Goal: Task Accomplishment & Management: Manage account settings

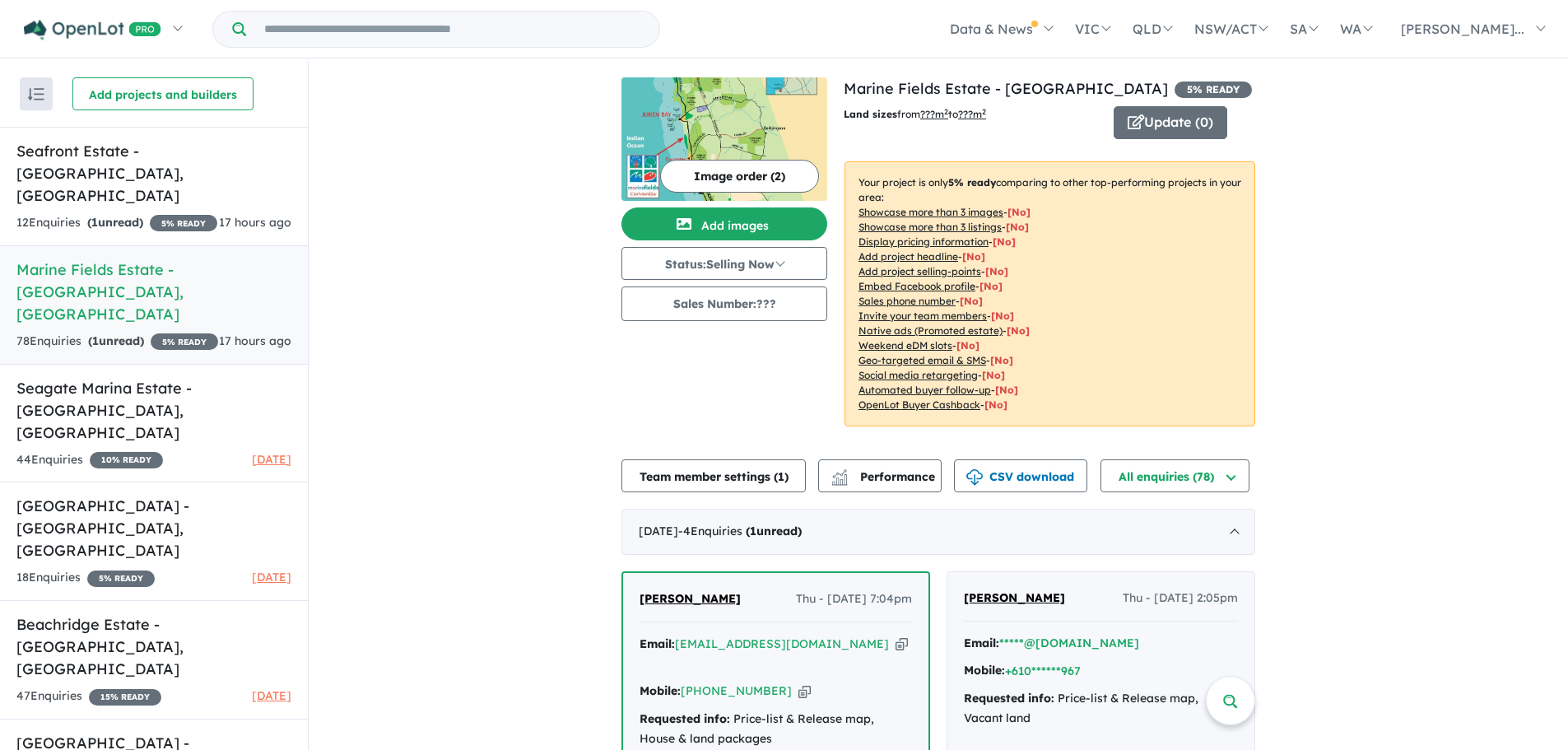
scroll to position [247, 0]
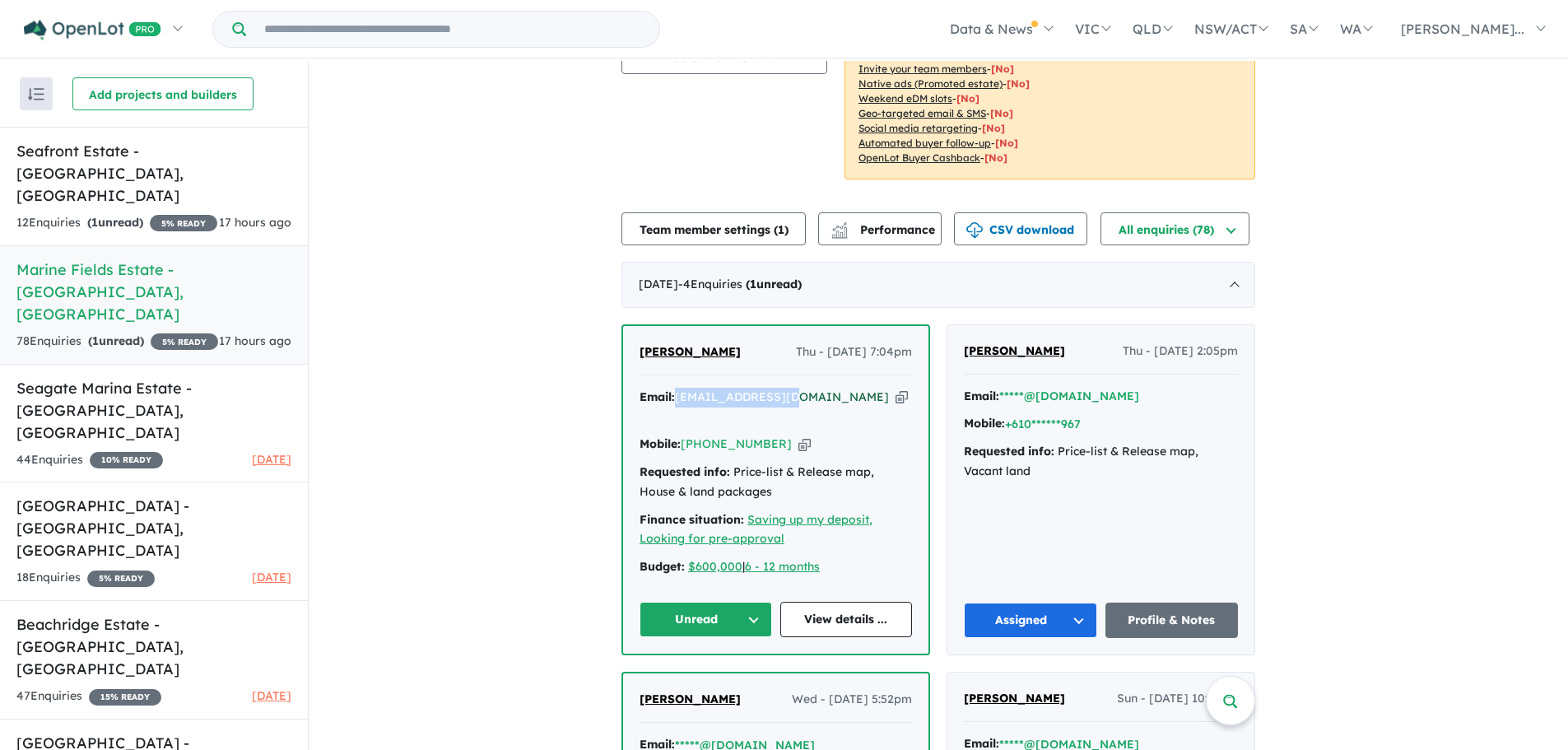
drag, startPoint x: 790, startPoint y: 395, endPoint x: 676, endPoint y: 397, distance: 114.0
click at [676, 397] on div "Email: [EMAIL_ADDRESS][DOMAIN_NAME] Copied!" at bounding box center [776, 407] width 272 height 40
copy a%20Marine%20Fields%20Estate%20-%20Jurien%20Bay"] "[EMAIL_ADDRESS][DOMAIN_NAME]"
drag, startPoint x: 717, startPoint y: 355, endPoint x: 637, endPoint y: 360, distance: 80.2
click at [640, 360] on div "[PERSON_NAME] Thu - [DATE] 7:04pm" at bounding box center [776, 359] width 272 height 33
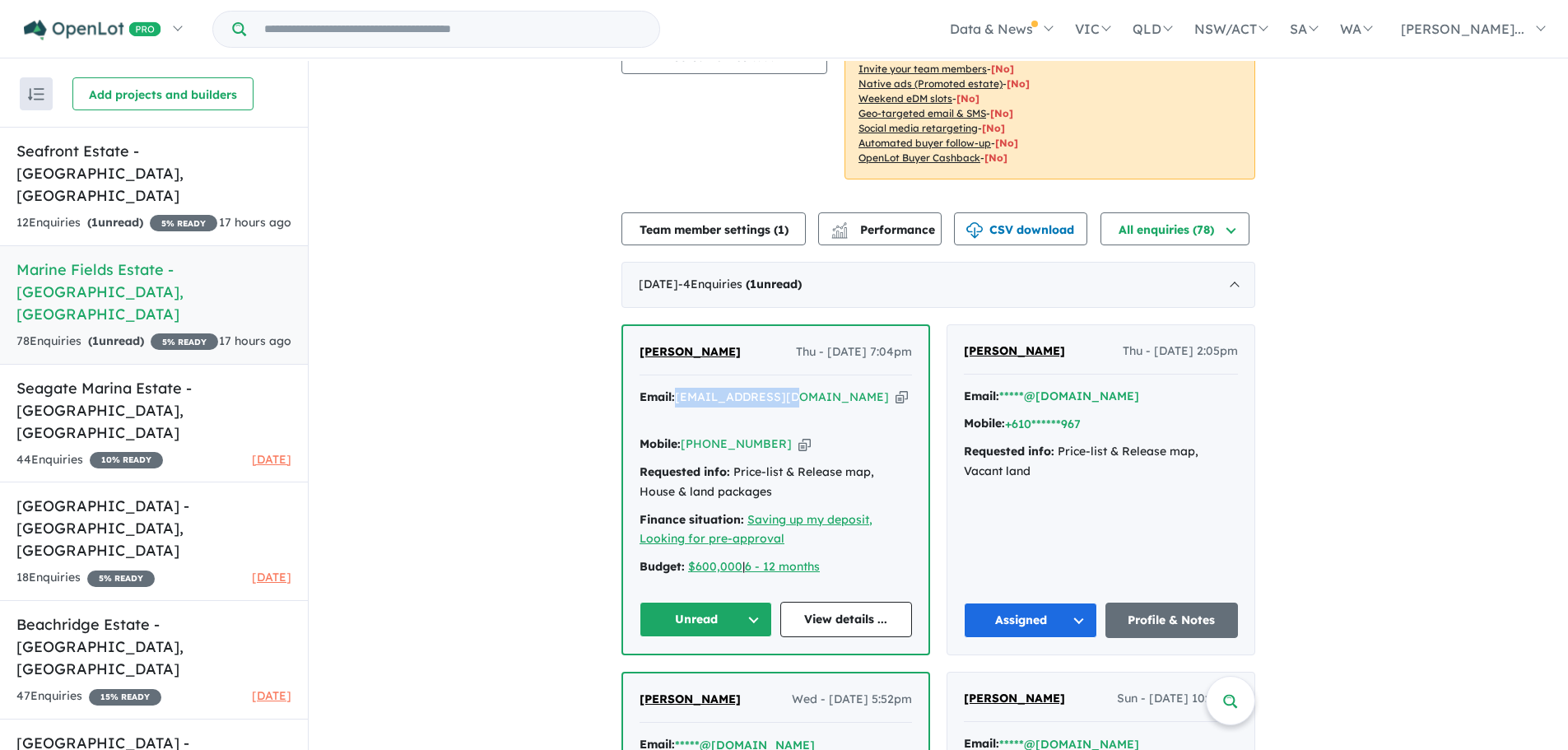
copy span "[PERSON_NAME]"
drag, startPoint x: 772, startPoint y: 424, endPoint x: 683, endPoint y: 430, distance: 89.2
click at [683, 435] on div "Mobile: [PHONE_NUMBER] Copied!" at bounding box center [776, 444] width 272 height 20
copy link "[PHONE_NUMBER]"
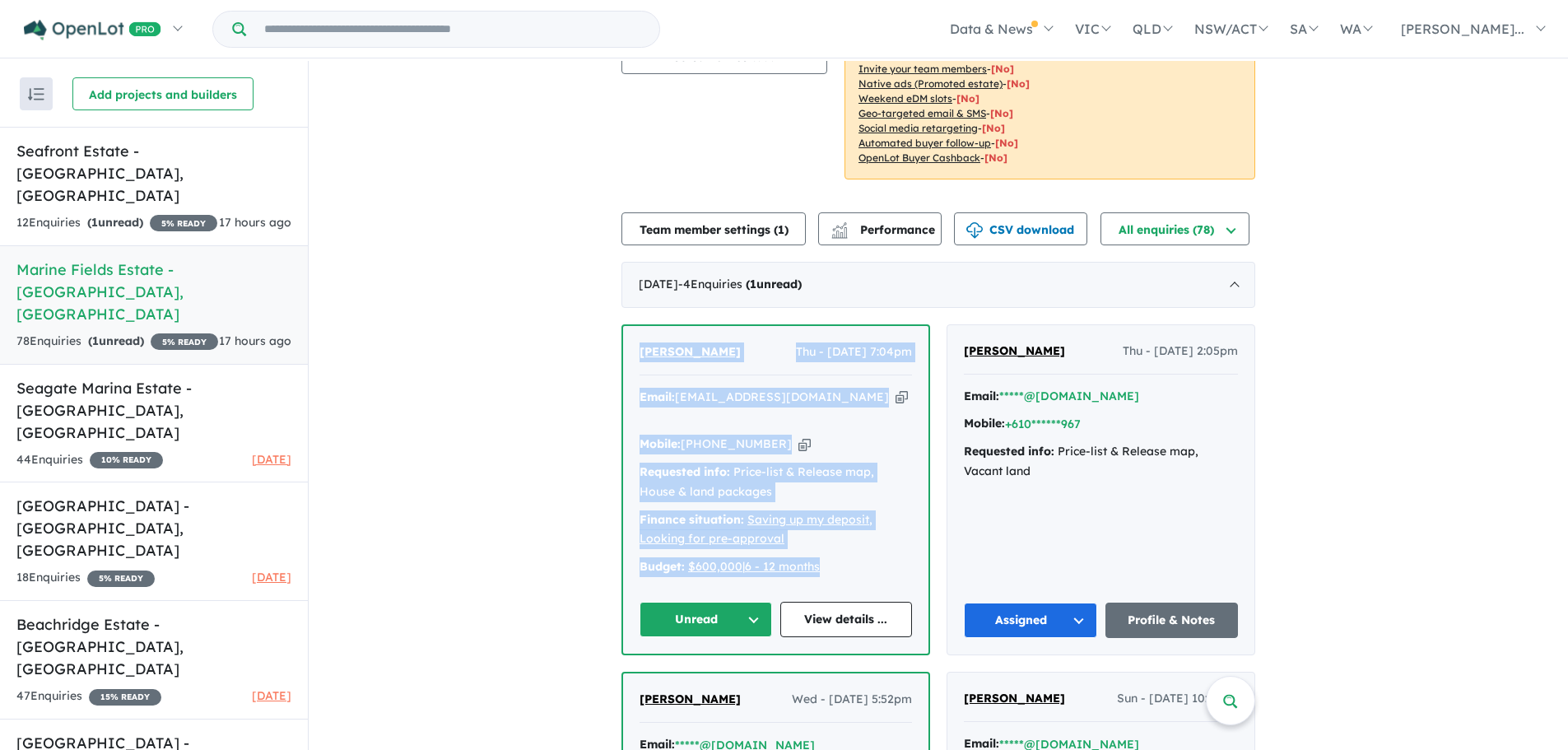
drag, startPoint x: 805, startPoint y: 511, endPoint x: 636, endPoint y: 354, distance: 230.7
click at [636, 354] on div "[PERSON_NAME] Thu - [DATE] 7:04pm Email: [EMAIL_ADDRESS][DOMAIN_NAME] Copied! M…" at bounding box center [776, 490] width 306 height 328
copy div "[PERSON_NAME] Thu - [DATE] 7:04pm Email: [EMAIL_ADDRESS][DOMAIN_NAME] Copied! M…"
click at [735, 605] on button "Unread" at bounding box center [706, 619] width 133 height 35
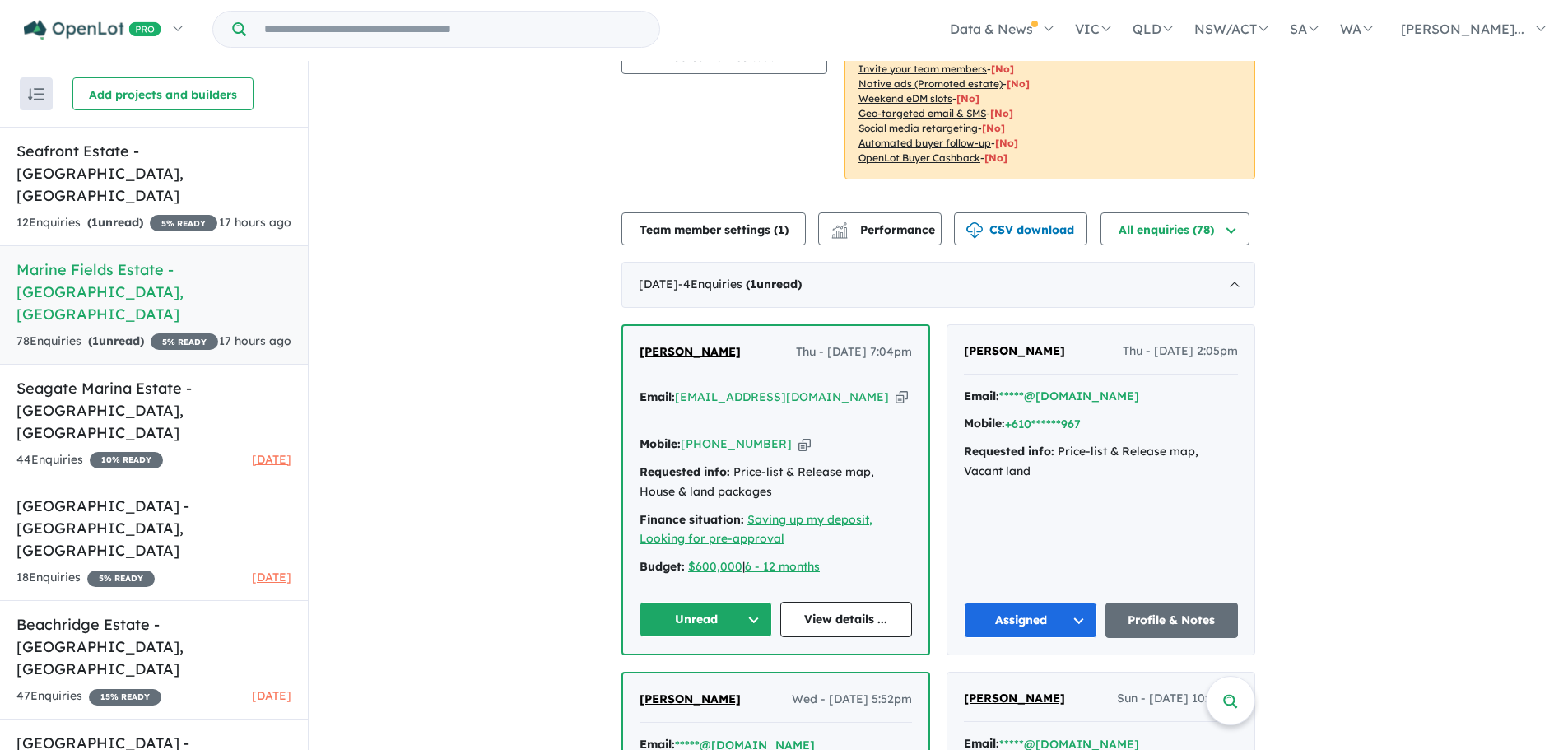
click at [731, 602] on button "Unread" at bounding box center [706, 619] width 133 height 35
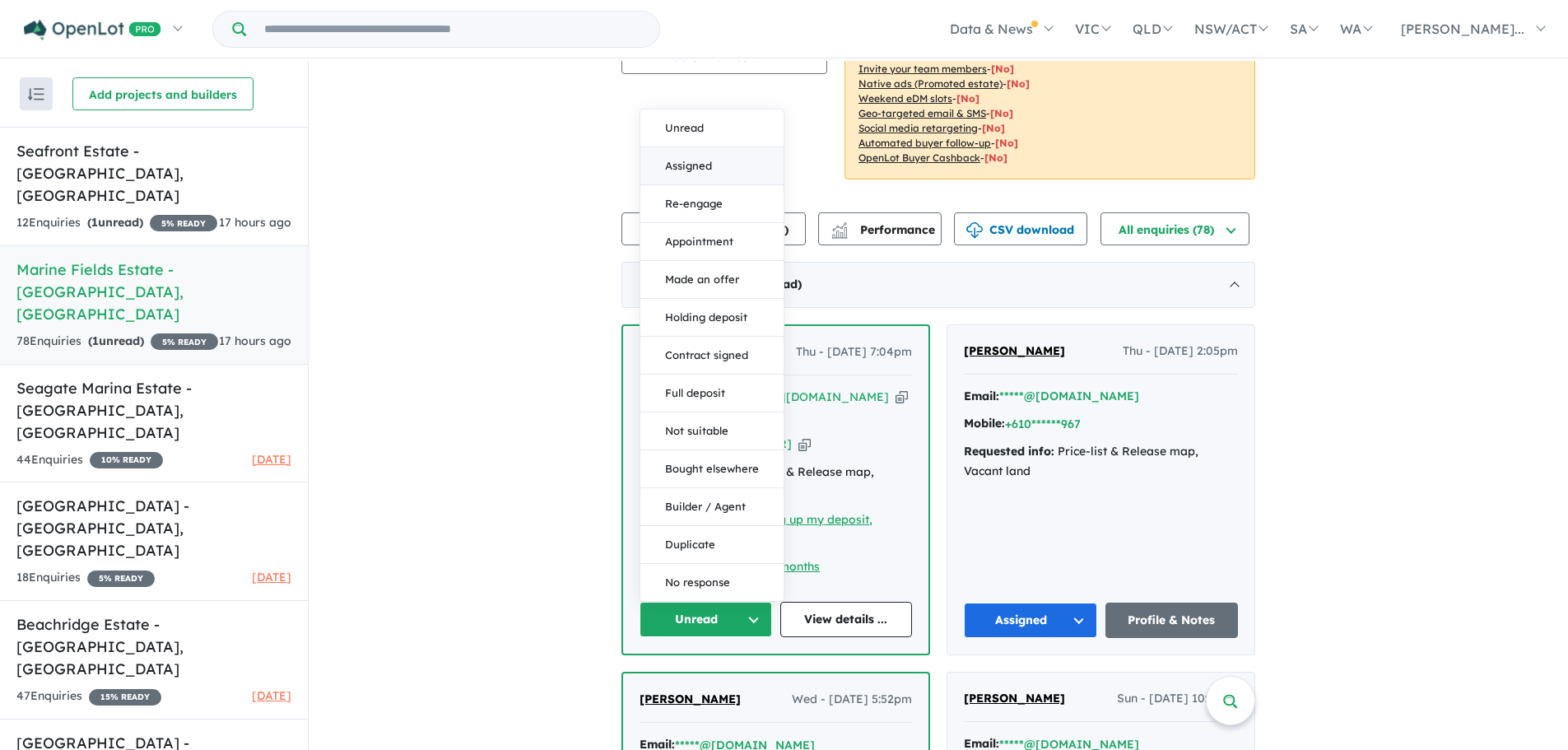
click at [713, 147] on button "Assigned" at bounding box center [712, 166] width 143 height 38
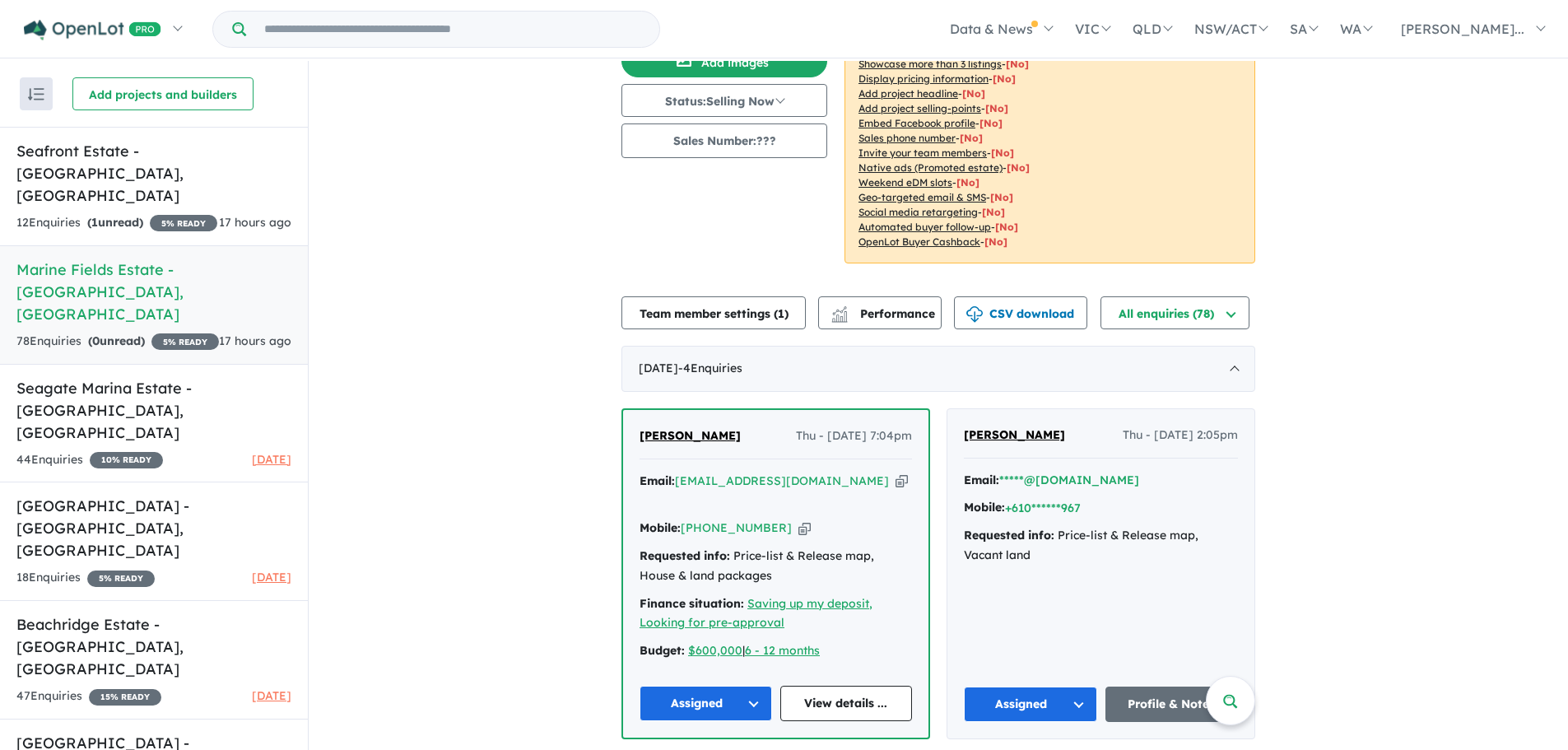
scroll to position [0, 0]
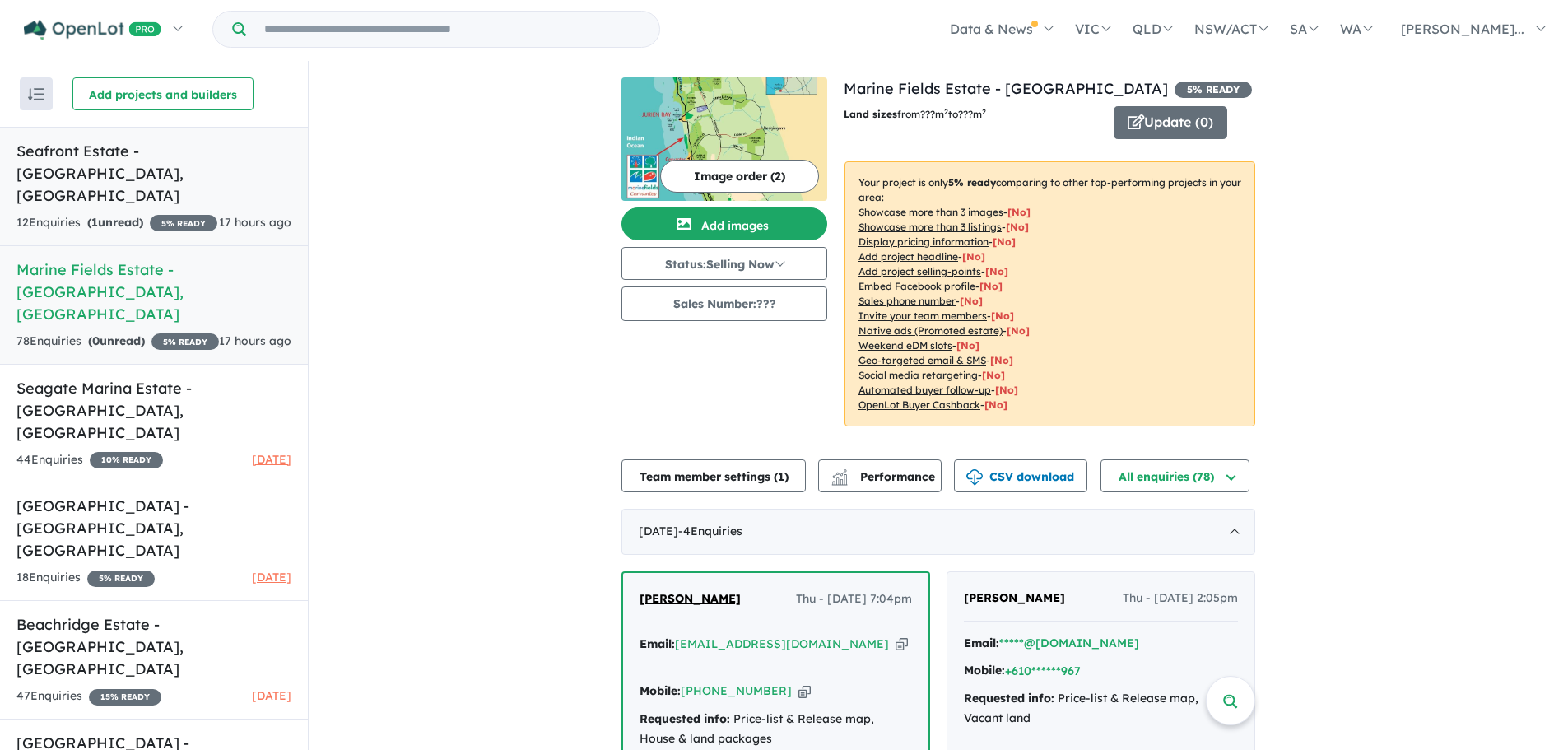
click at [164, 214] on div "12 Enquir ies ( 1 unread) 5 % READY" at bounding box center [116, 223] width 201 height 20
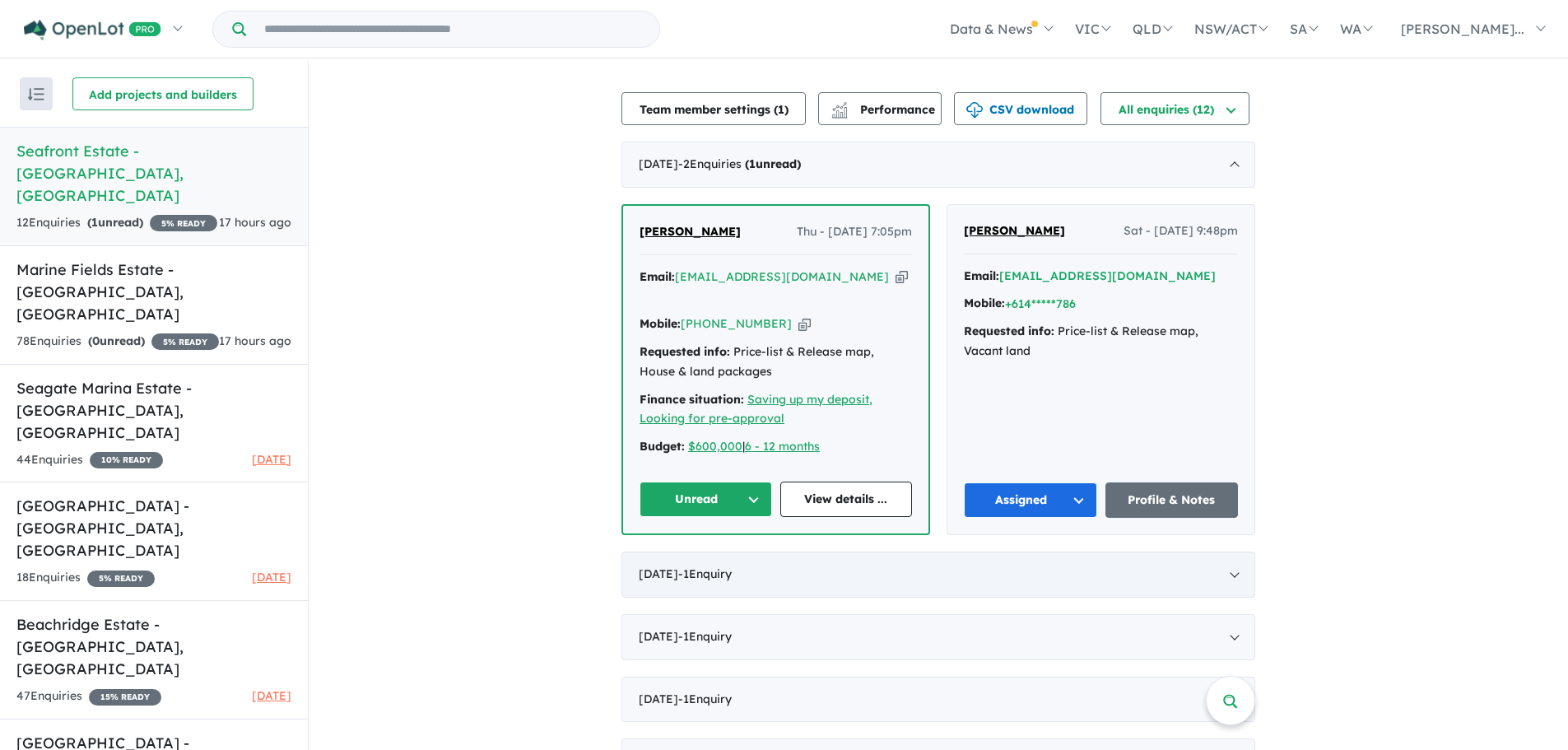
scroll to position [412, 0]
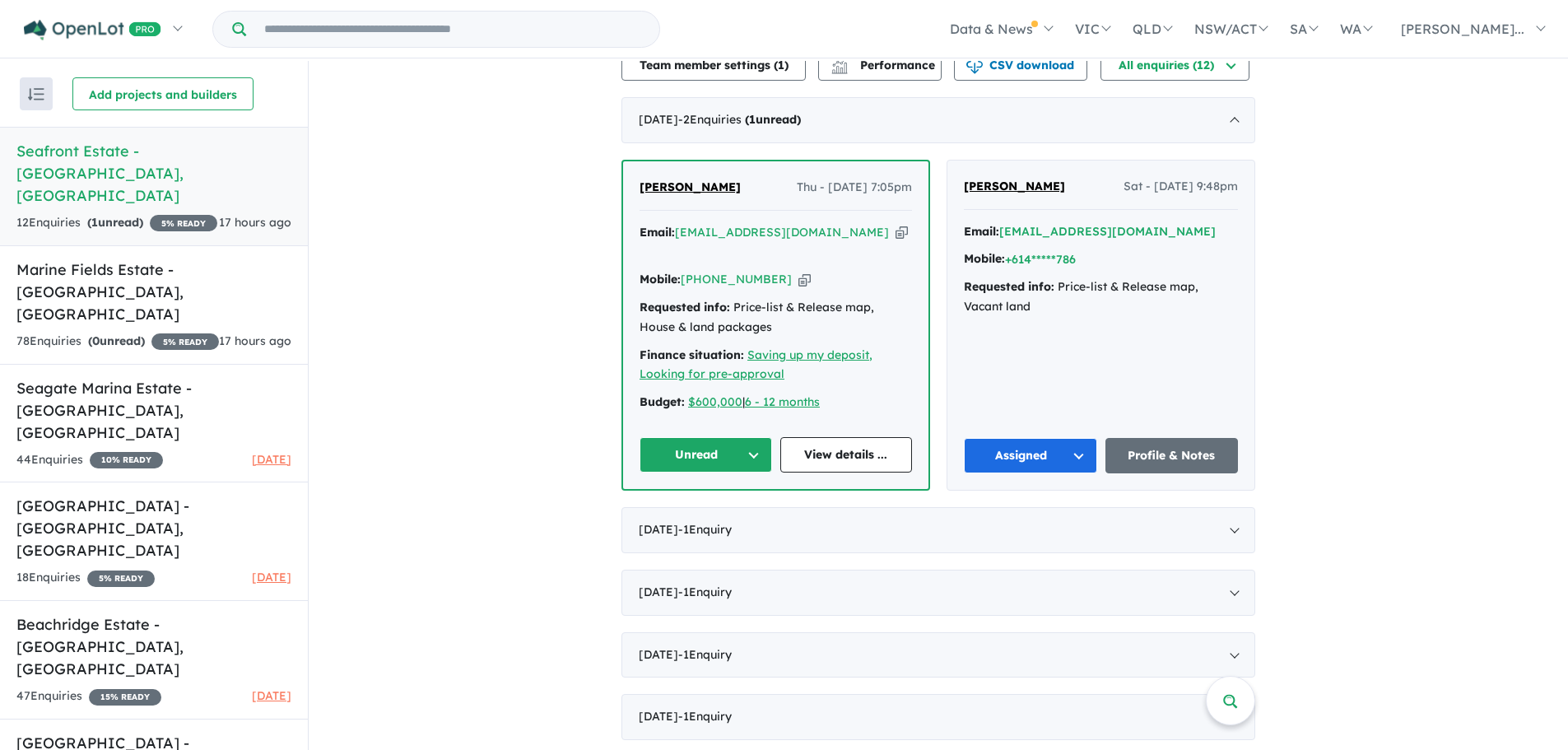
click at [745, 437] on button "Unread" at bounding box center [706, 455] width 133 height 35
click at [704, 513] on button "Assigned" at bounding box center [712, 532] width 143 height 38
